Goal: Task Accomplishment & Management: Complete application form

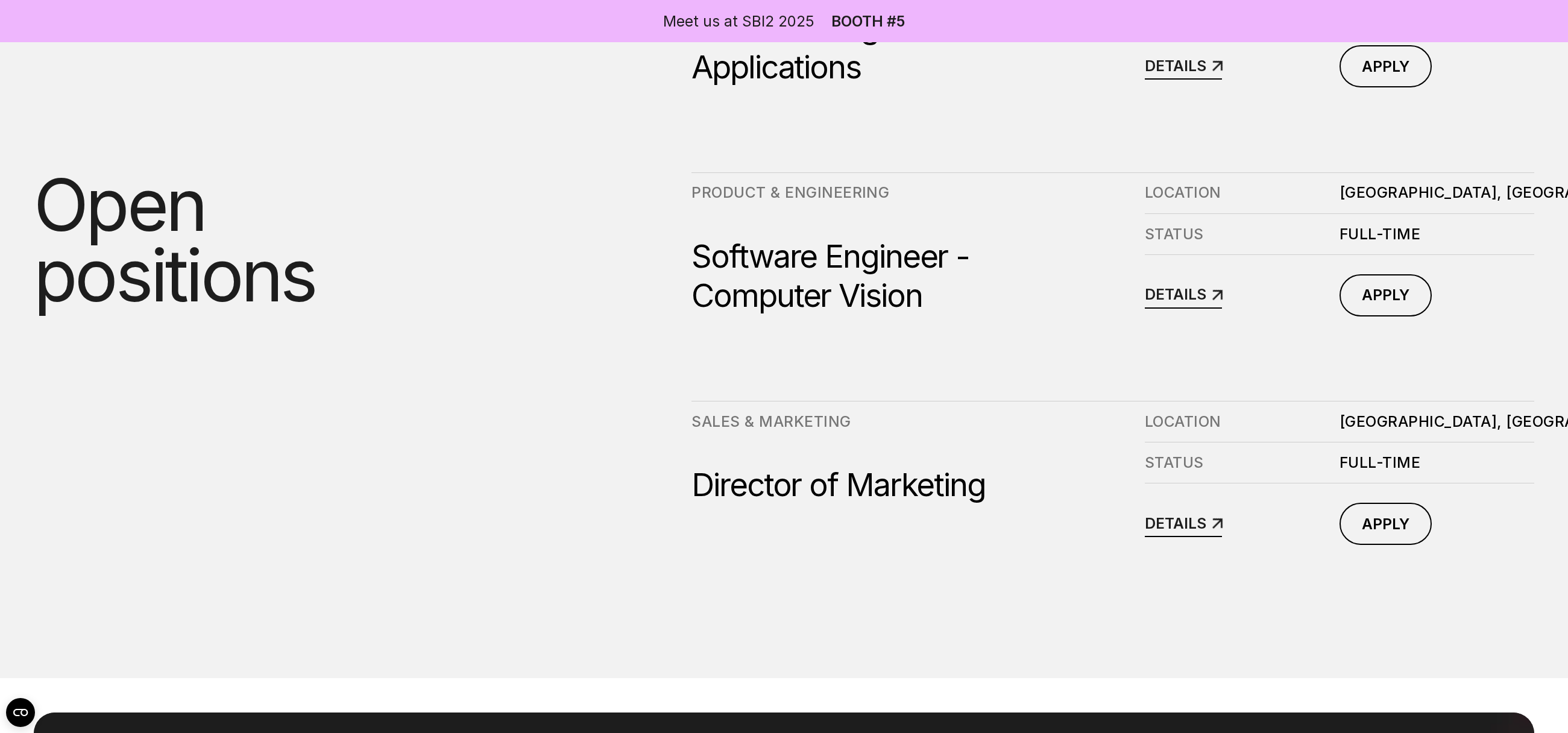
scroll to position [2290, 0]
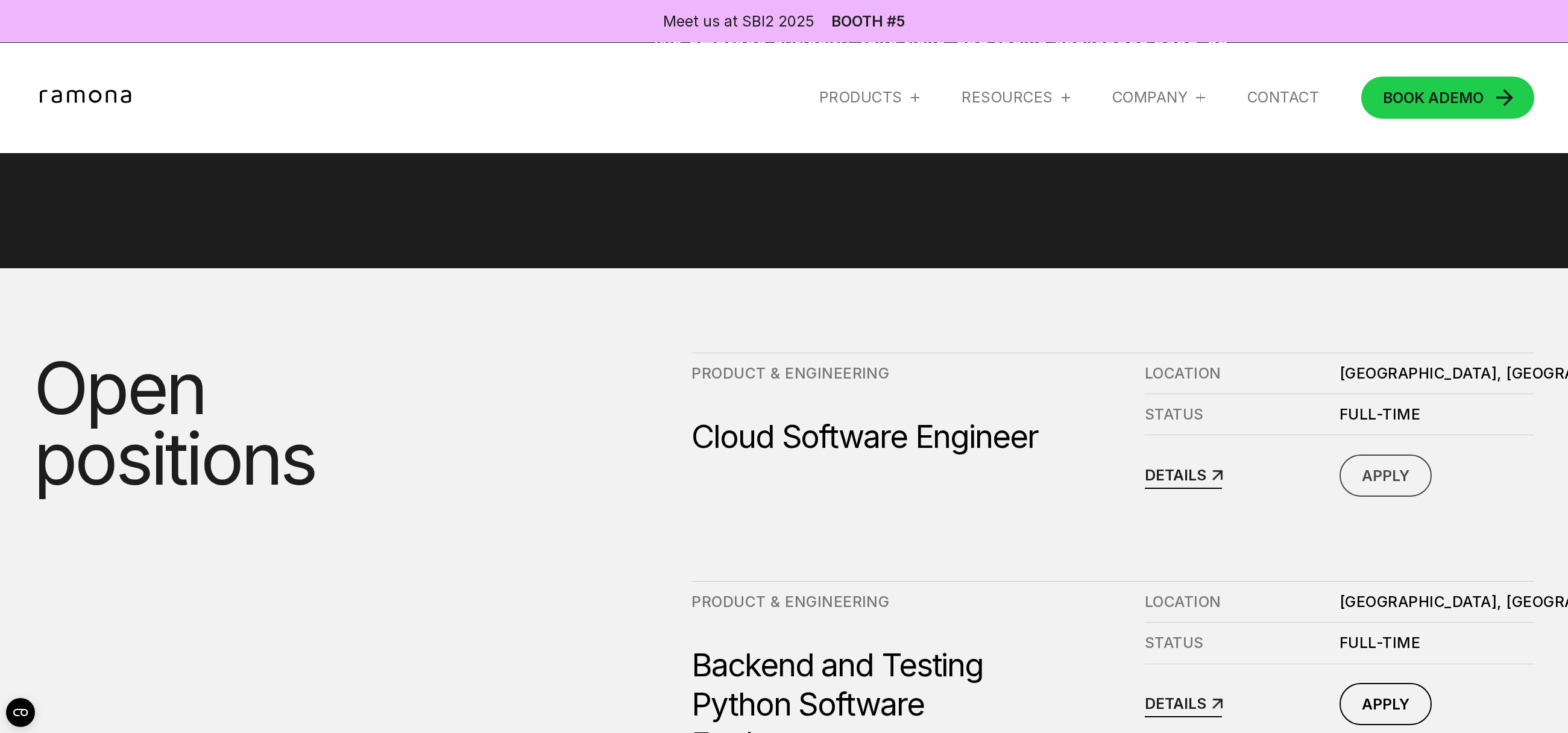
scroll to position [1387, 0]
click at [1405, 485] on span "APPLY" at bounding box center [1386, 475] width 48 height 18
